Goal: Task Accomplishment & Management: Use online tool/utility

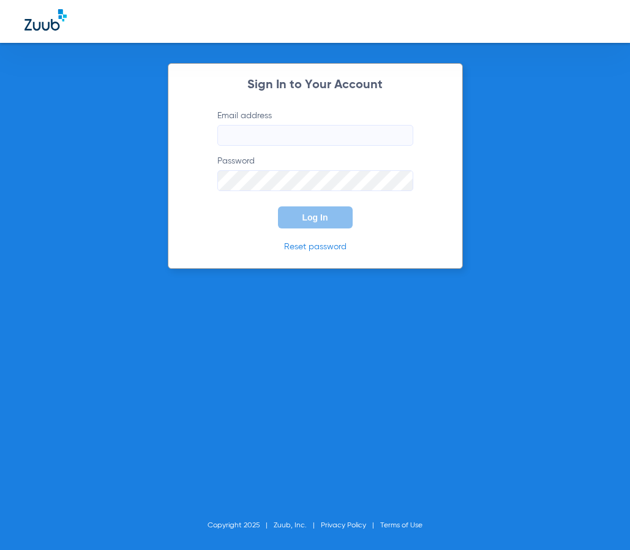
type input "[EMAIL_ADDRESS][DOMAIN_NAME]"
click at [306, 221] on span "Log In" at bounding box center [315, 217] width 26 height 10
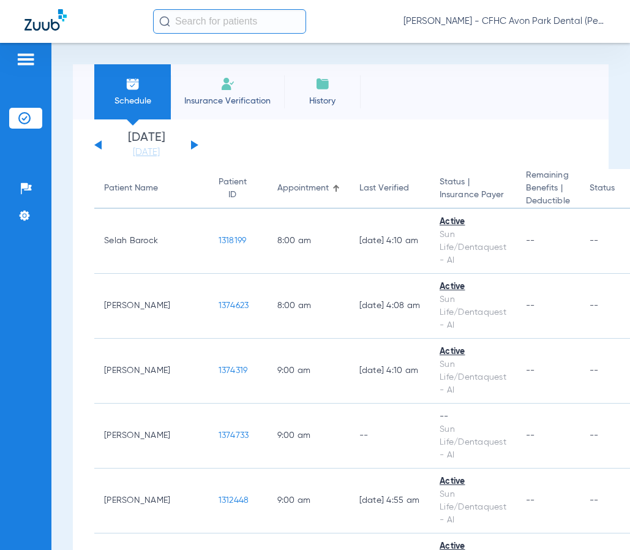
drag, startPoint x: 194, startPoint y: 14, endPoint x: 201, endPoint y: 15, distance: 6.8
click at [196, 15] on input "text" at bounding box center [229, 21] width 153 height 24
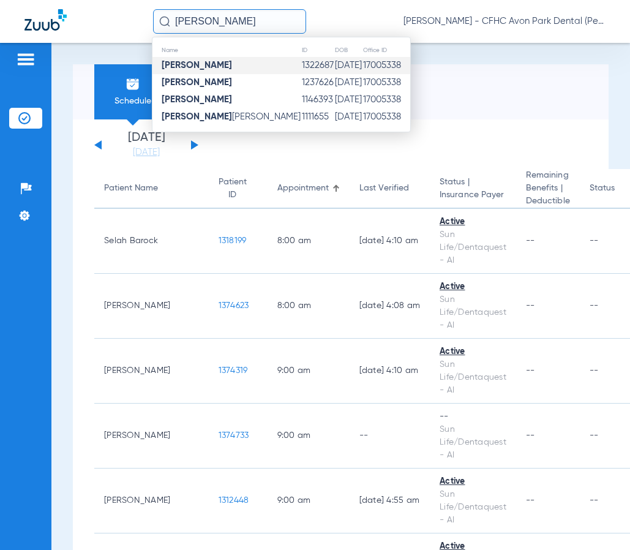
click at [334, 71] on td "[DATE]" at bounding box center [348, 65] width 28 height 17
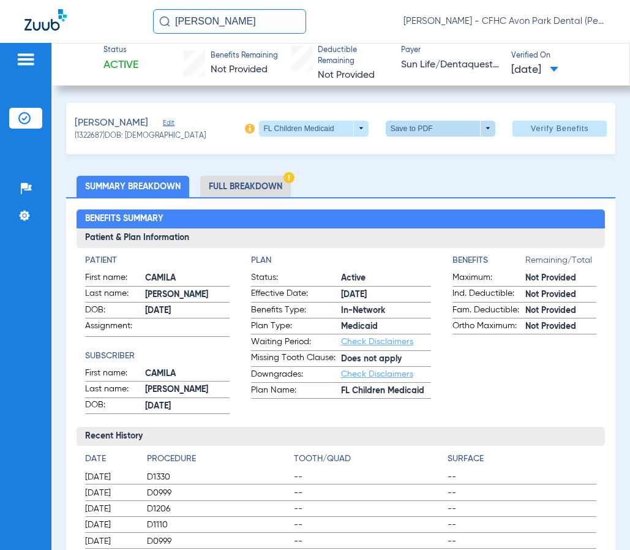
click at [426, 133] on span at bounding box center [440, 128] width 29 height 29
click at [414, 155] on span "Save to PDF" at bounding box center [436, 152] width 48 height 9
click at [214, 21] on input "[PERSON_NAME]" at bounding box center [229, 21] width 153 height 24
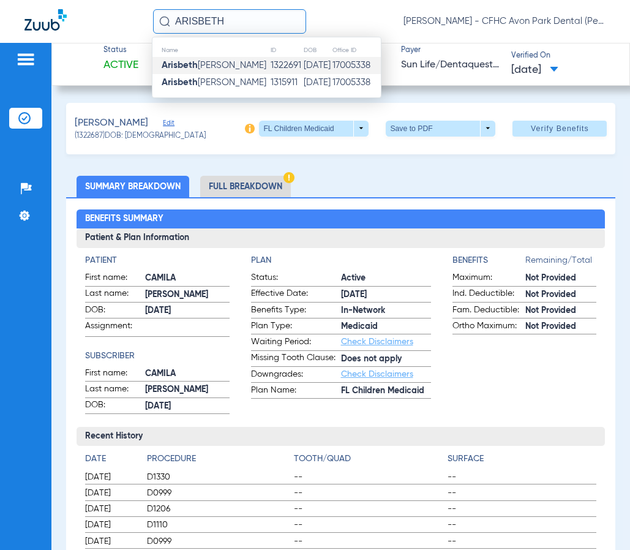
type input "ARISBETH"
click at [201, 63] on span "[PERSON_NAME]" at bounding box center [214, 65] width 105 height 9
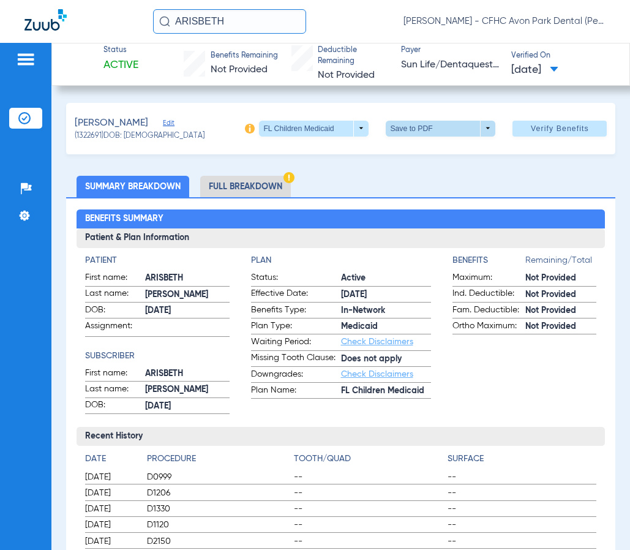
click at [402, 127] on span at bounding box center [441, 129] width 110 height 16
click at [413, 154] on span "Save to PDF" at bounding box center [436, 152] width 48 height 9
